Goal: Task Accomplishment & Management: Manage account settings

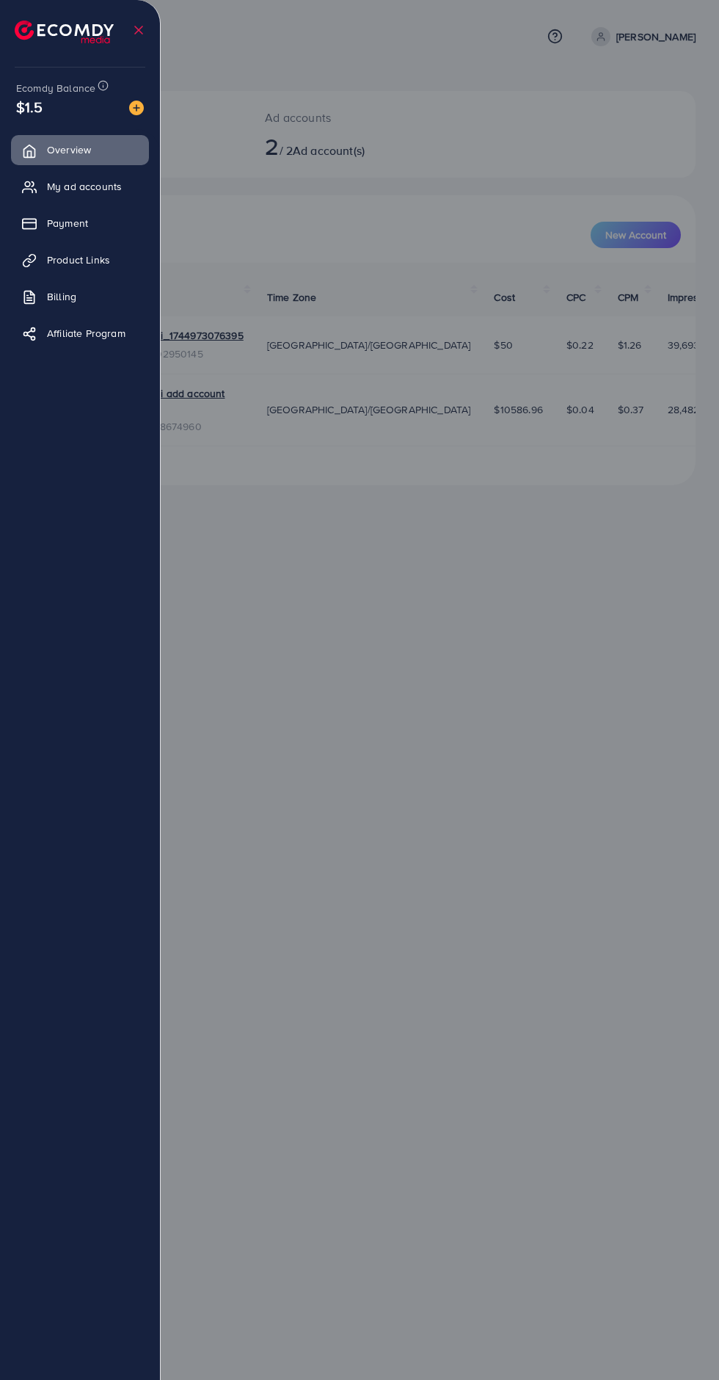
click at [124, 197] on link "My ad accounts" at bounding box center [80, 186] width 138 height 29
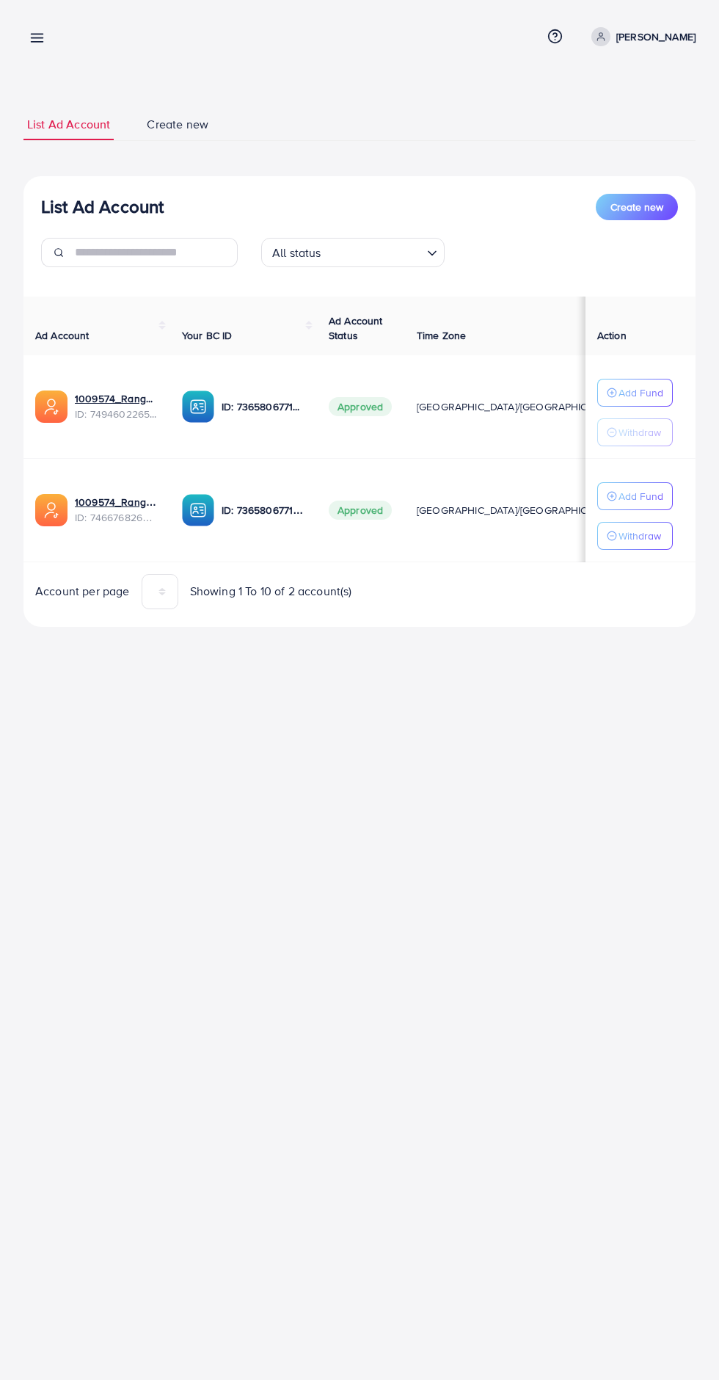
click at [37, 42] on line at bounding box center [38, 42] width 12 height 0
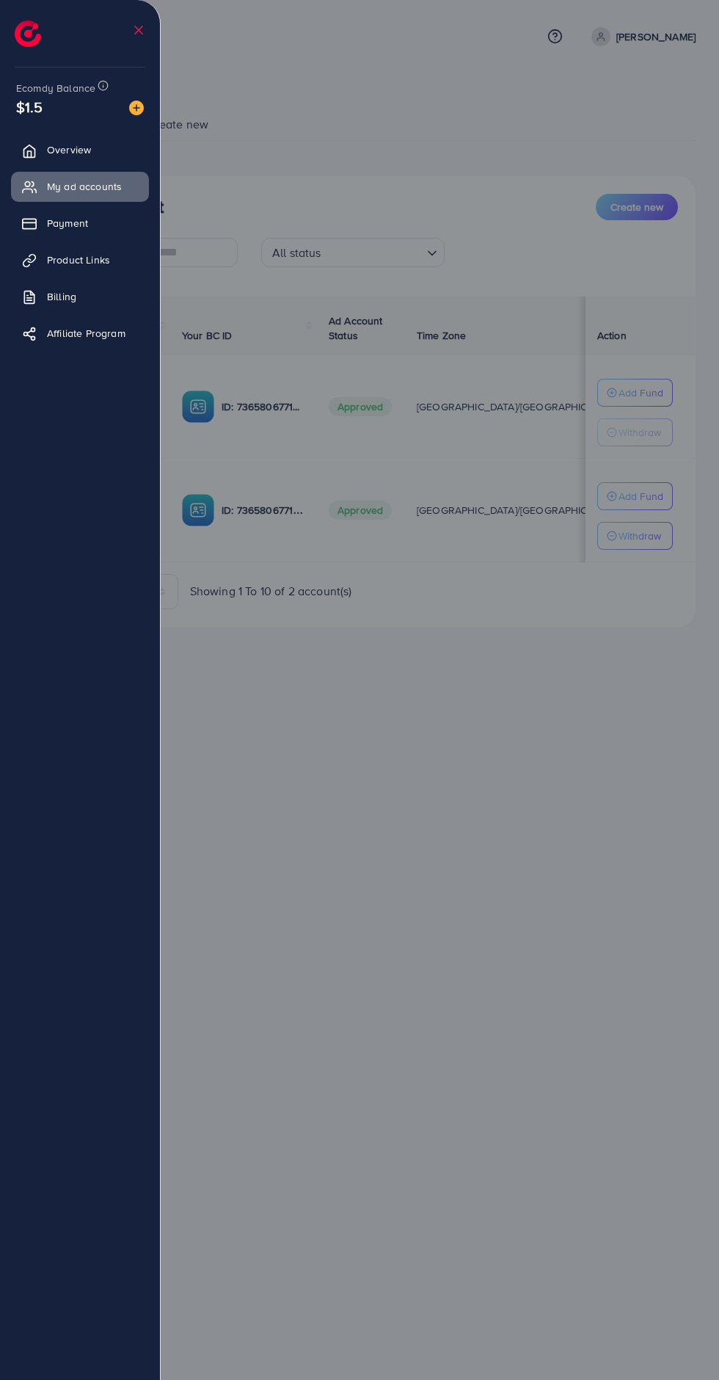
click at [104, 248] on link "Product Links" at bounding box center [80, 259] width 138 height 29
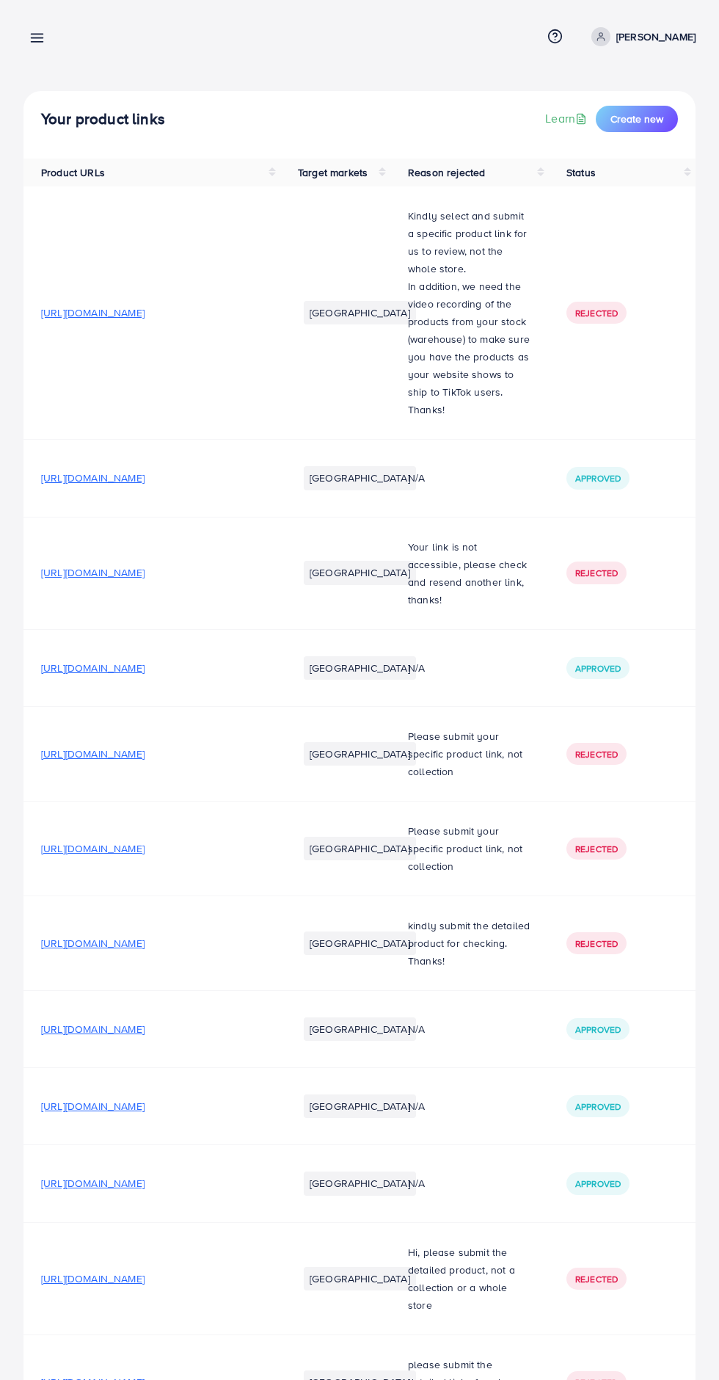
click at [44, 34] on icon at bounding box center [36, 37] width 15 height 15
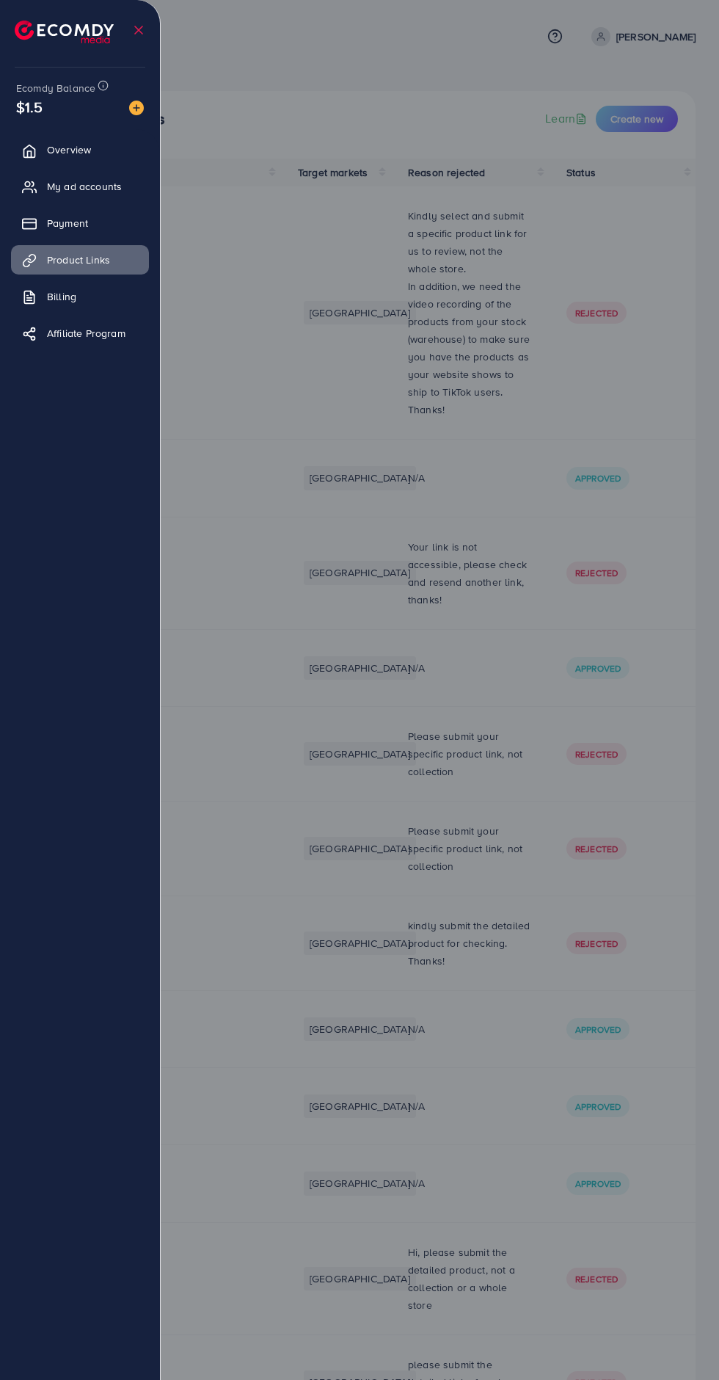
click at [92, 222] on link "Payment" at bounding box center [80, 222] width 138 height 29
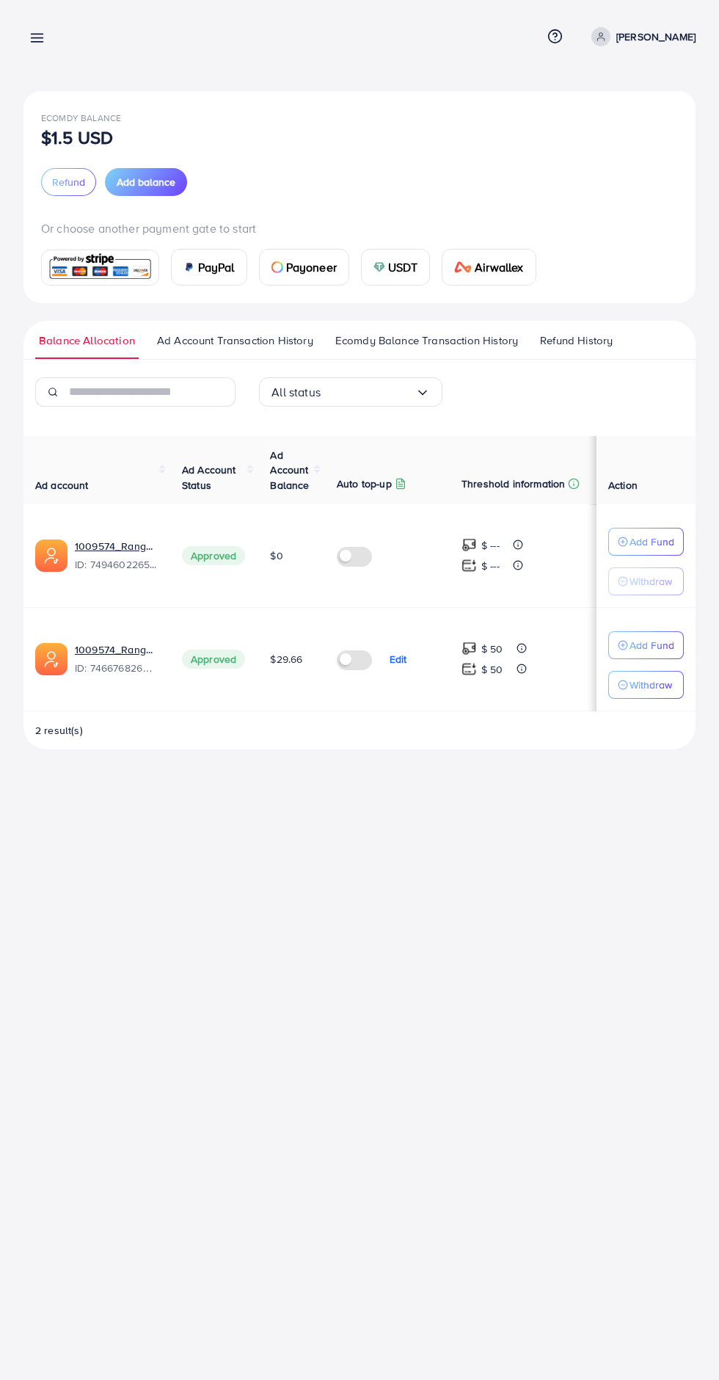
click at [38, 38] on line at bounding box center [38, 38] width 12 height 0
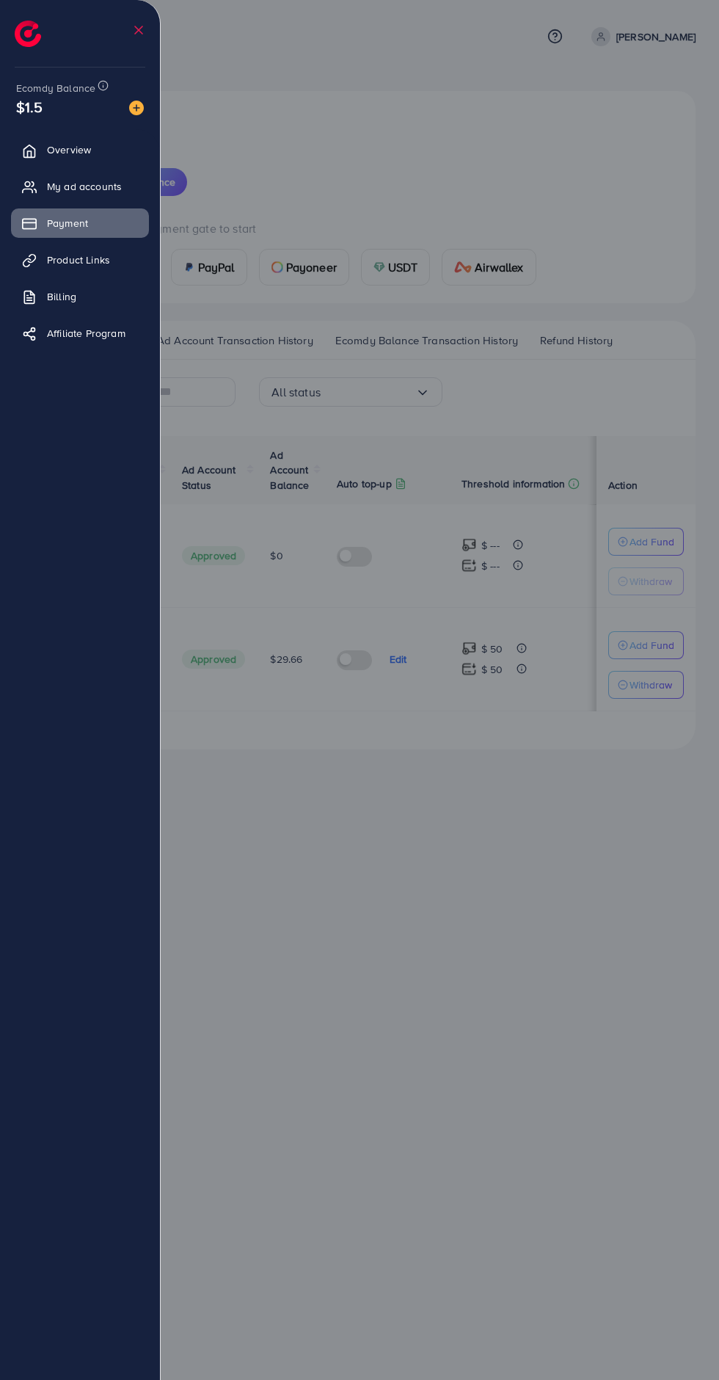
click at [516, 161] on div at bounding box center [359, 828] width 719 height 1656
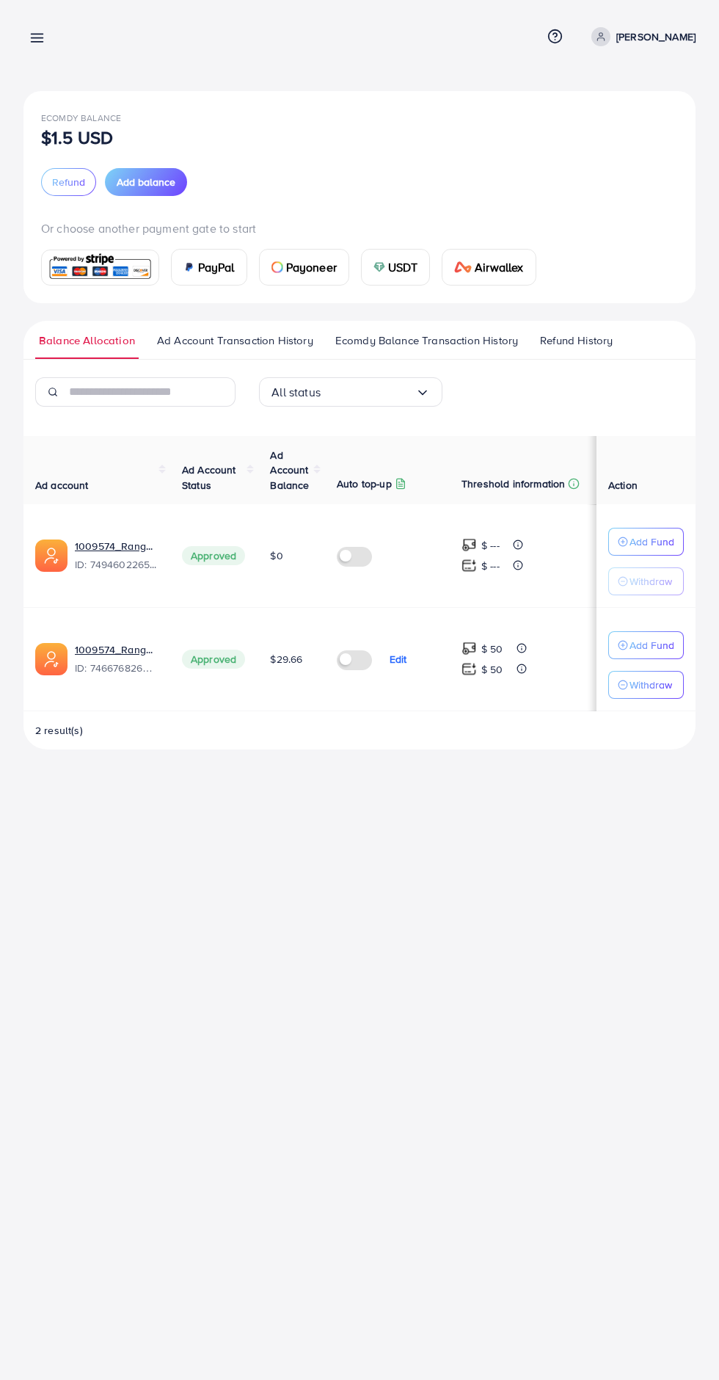
click at [164, 189] on button "Add balance" at bounding box center [146, 182] width 82 height 28
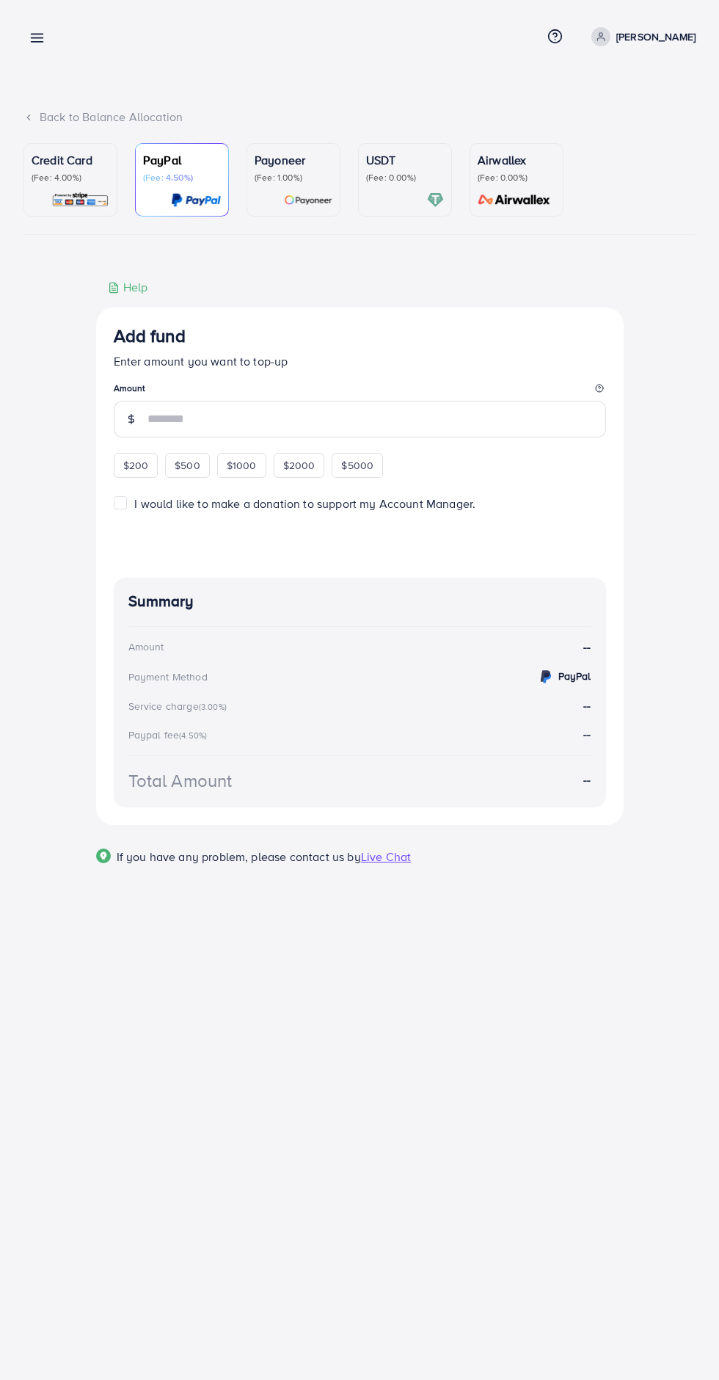
click at [77, 182] on p "(Fee: 4.00%)" at bounding box center [71, 178] width 78 height 12
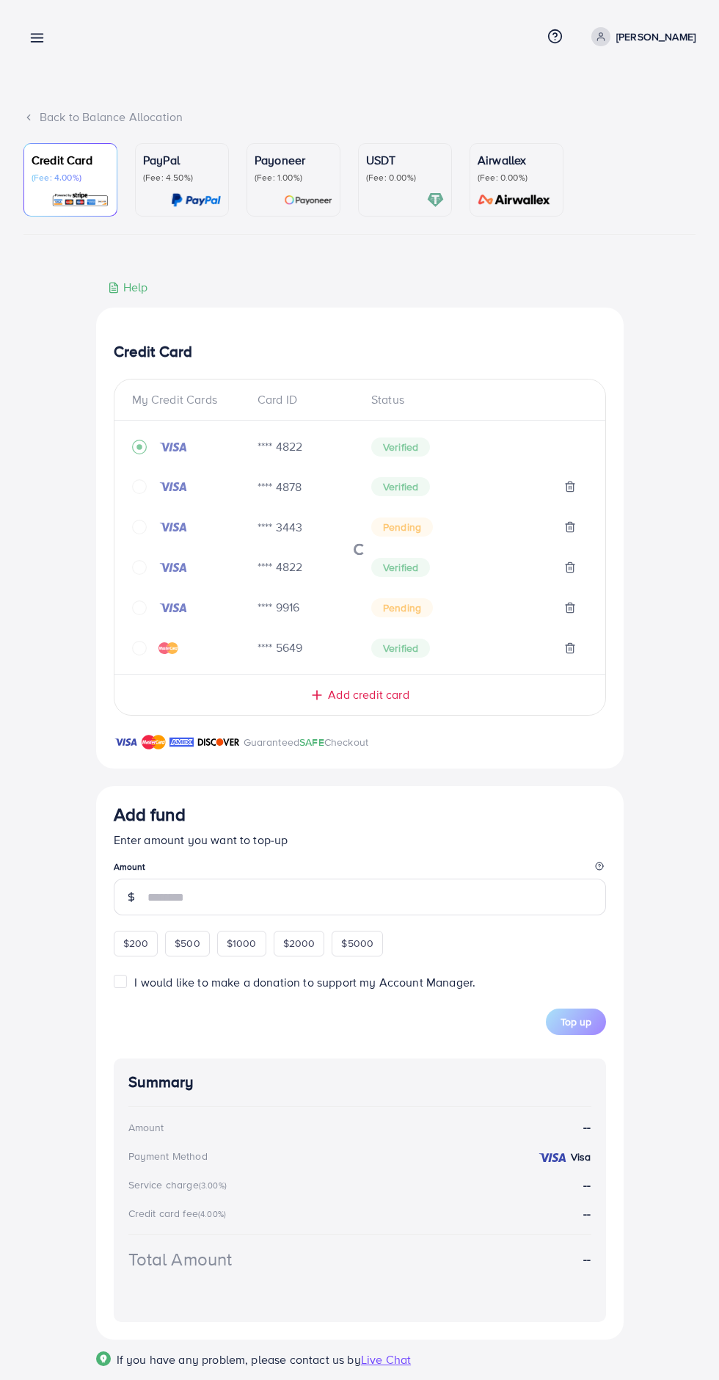
scroll to position [31, 0]
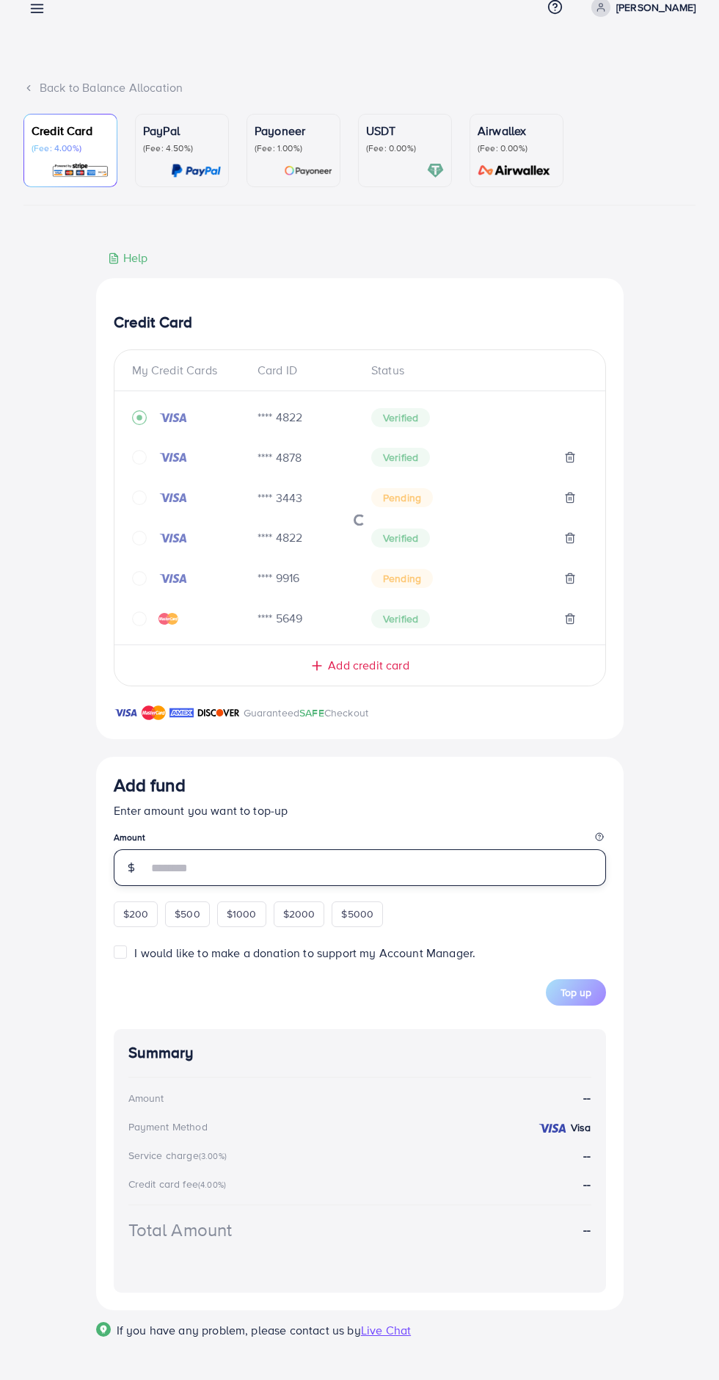
click at [554, 867] on input "number" at bounding box center [377, 867] width 459 height 37
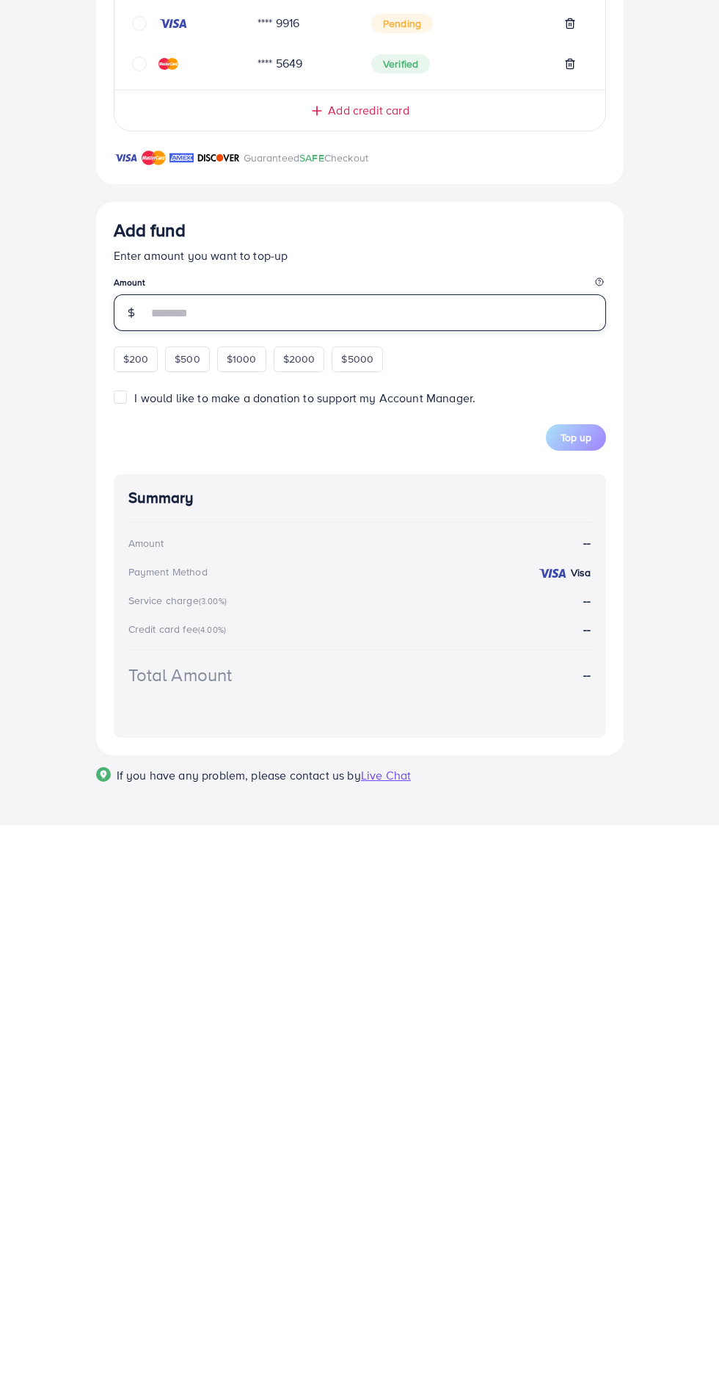
type input "*"
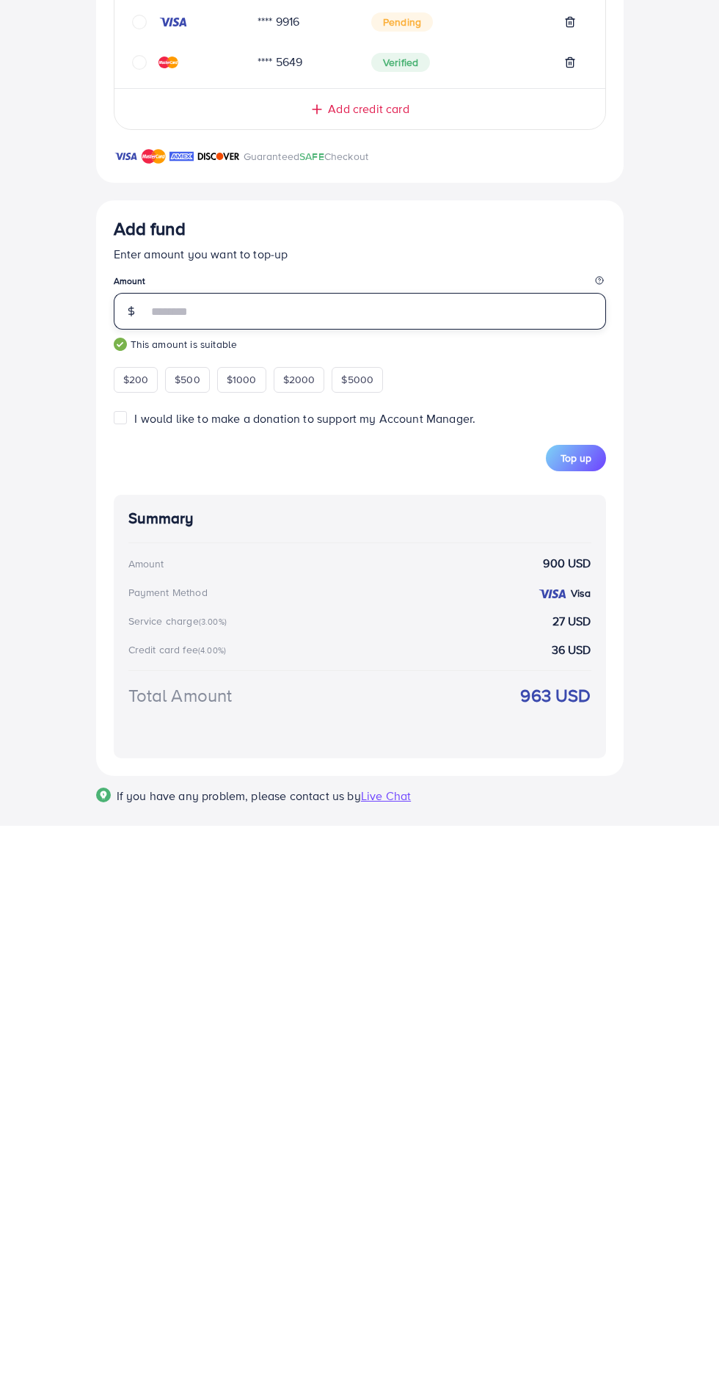
scroll to position [53, 0]
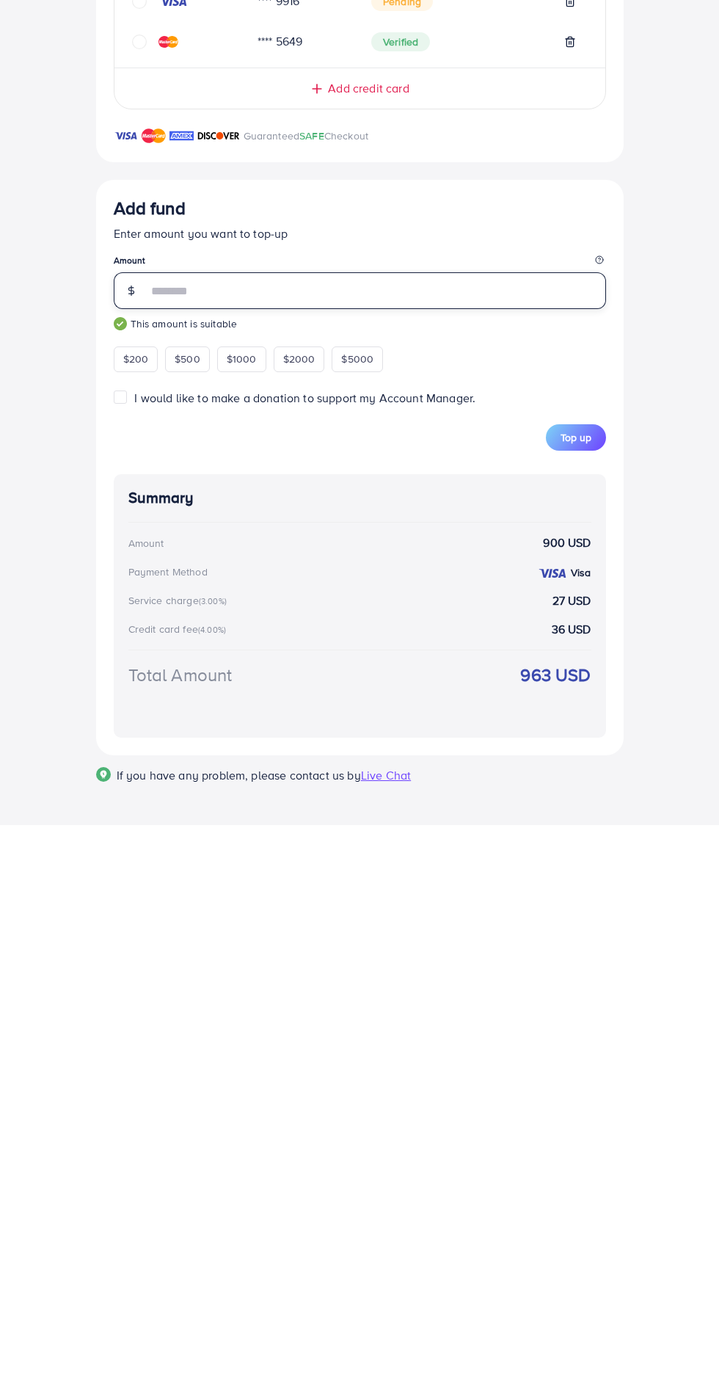
type input "***"
click at [598, 992] on button "Top up" at bounding box center [576, 992] width 60 height 26
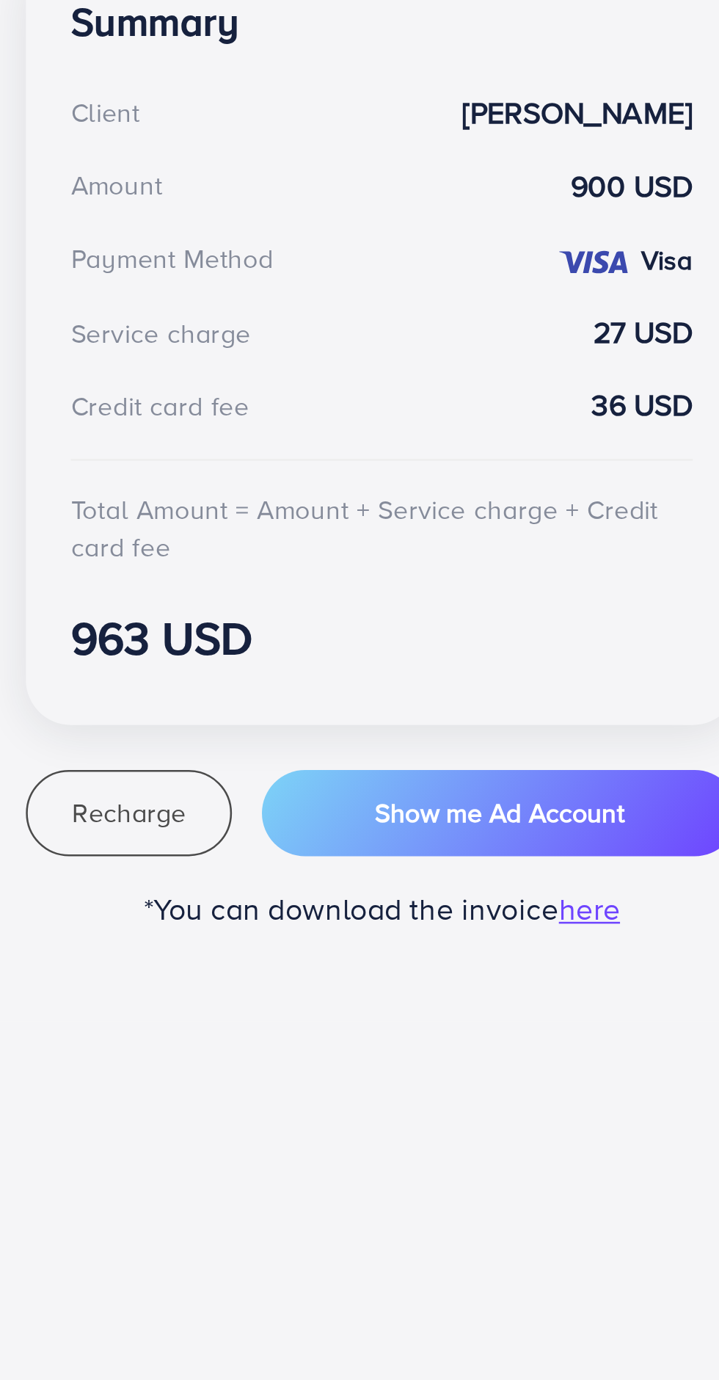
scroll to position [0, 0]
